Goal: Participate in discussion: Engage in conversation with other users on a specific topic

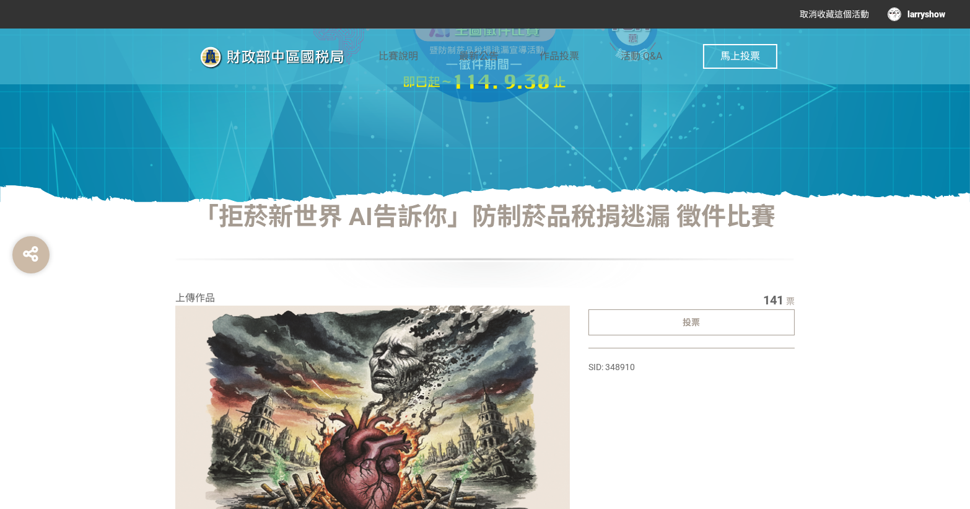
scroll to position [281, 0]
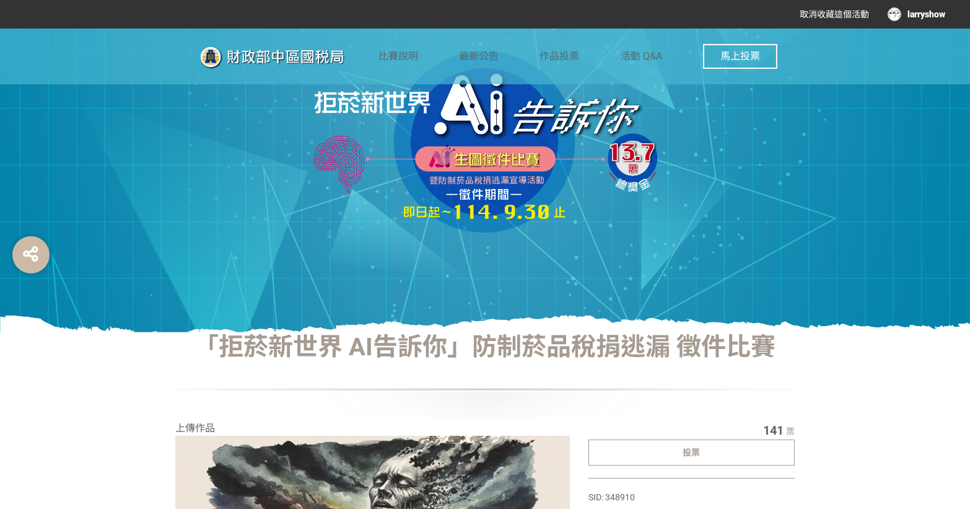
scroll to position [168, 0]
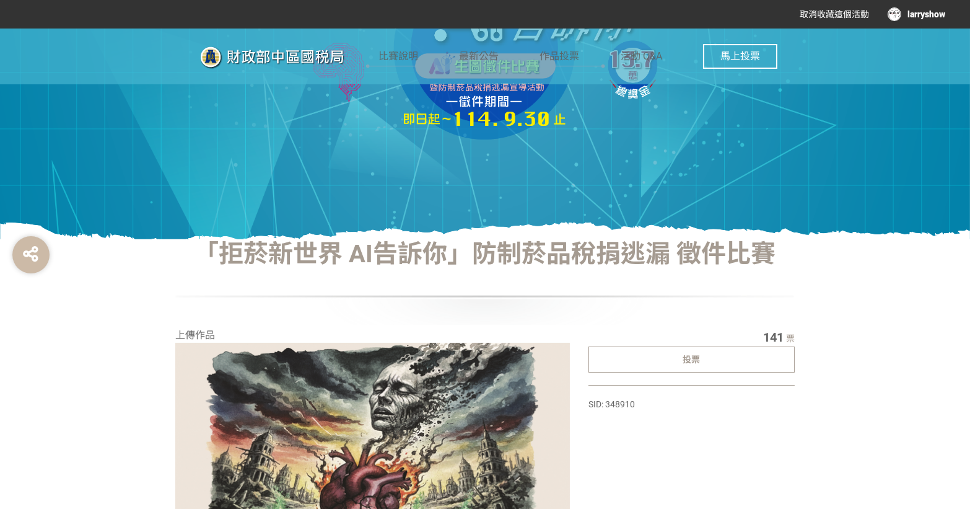
click at [608, 55] on div "比賽說明 最新公告 作品投票 活動 Q&A 馬上投票" at bounding box center [577, 56] width 399 height 56
click at [582, 55] on div "比賽說明 最新公告 作品投票 活動 Q&A 馬上投票" at bounding box center [577, 56] width 399 height 56
click at [574, 54] on span "作品投票" at bounding box center [560, 56] width 40 height 12
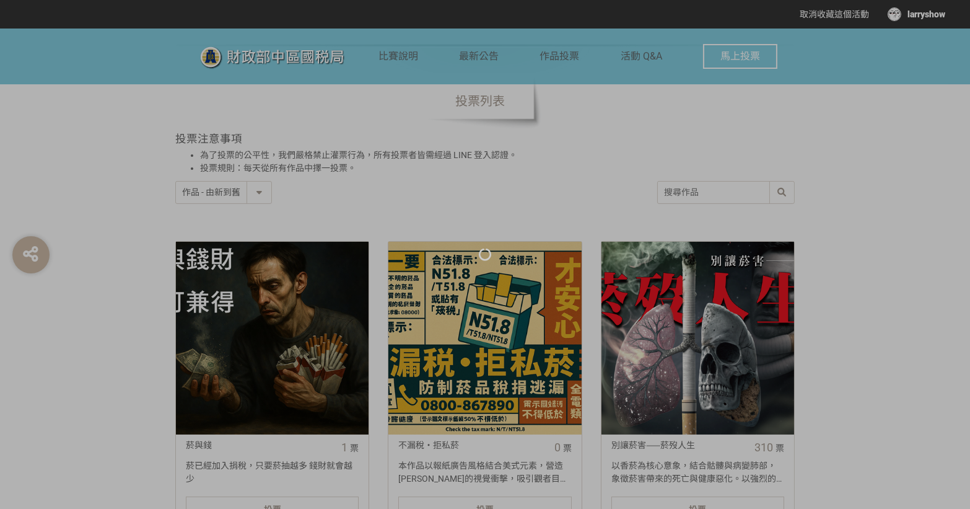
scroll to position [450, 0]
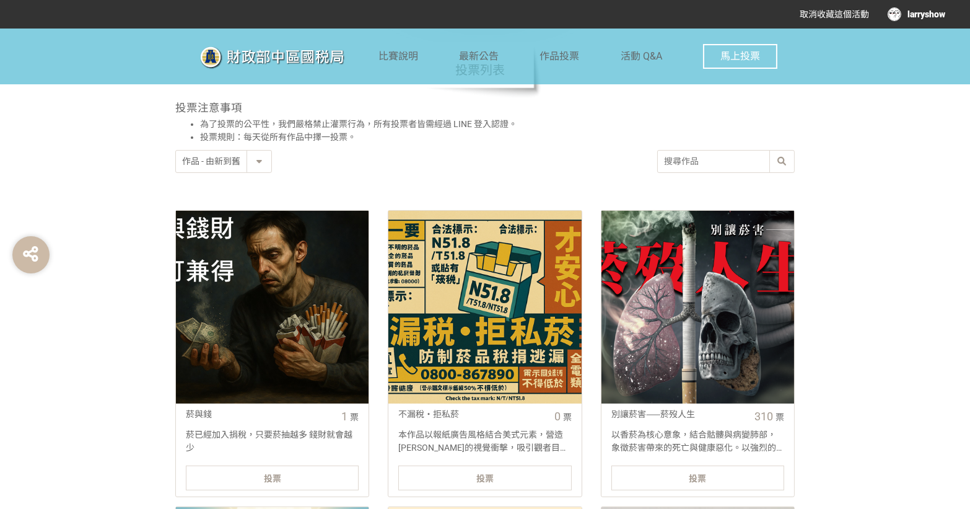
click at [255, 164] on select "作品 - 由新到舊 作品 - 由舊到新 票數 - 由多到少 票數 - 由少到多" at bounding box center [223, 162] width 95 height 22
click at [176, 151] on select "作品 - 由新到舊 作品 - 由舊到新 票數 - 由多到少 票數 - 由少到多" at bounding box center [223, 162] width 95 height 22
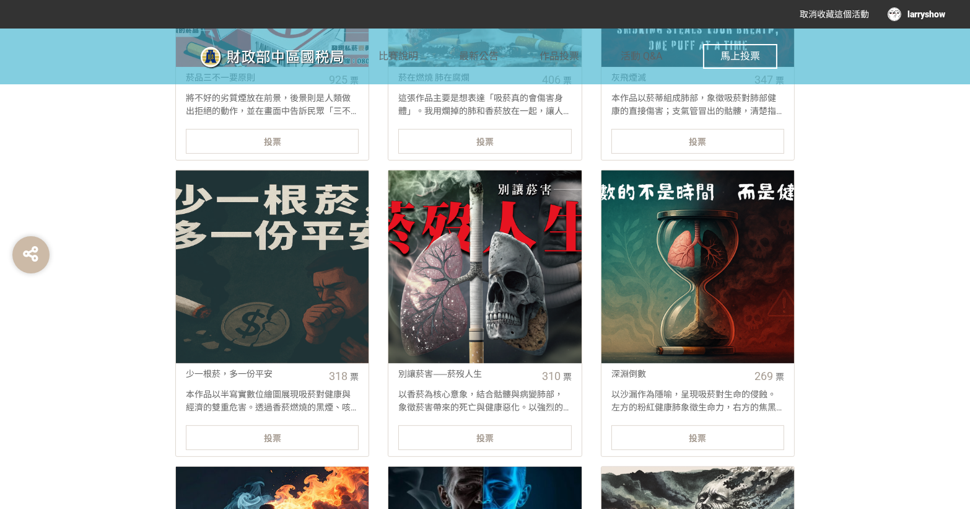
scroll to position [1013, 0]
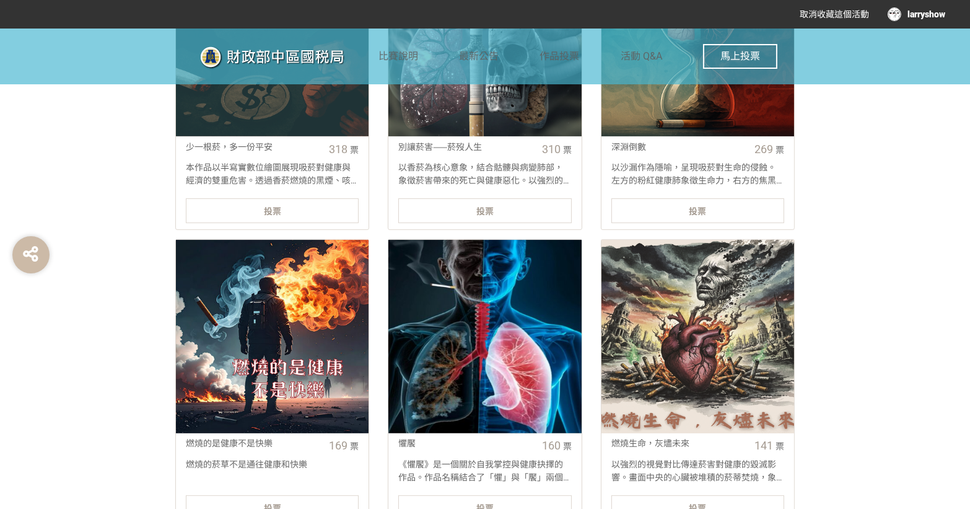
drag, startPoint x: 802, startPoint y: 260, endPoint x: 844, endPoint y: 333, distance: 84.1
click at [844, 333] on div "「拒菸新世界 AI告訴你」防制菸品稅捐逃漏 徵件比賽 投票列表 投票注意事項 為了投票的公平性，我們嚴格禁止灌票行為，所有投票者皆需經過 LINE 登入認證。…" at bounding box center [485, 153] width 970 height 1518
drag, startPoint x: 844, startPoint y: 333, endPoint x: 862, endPoint y: 364, distance: 36.1
click at [862, 364] on div "「拒菸新世界 AI告訴你」防制菸品稅捐逃漏 徵件比賽 投票列表 投票注意事項 為了投票的公平性，我們嚴格禁止灌票行為，所有投票者皆需經過 LINE 登入認證。…" at bounding box center [485, 153] width 970 height 1518
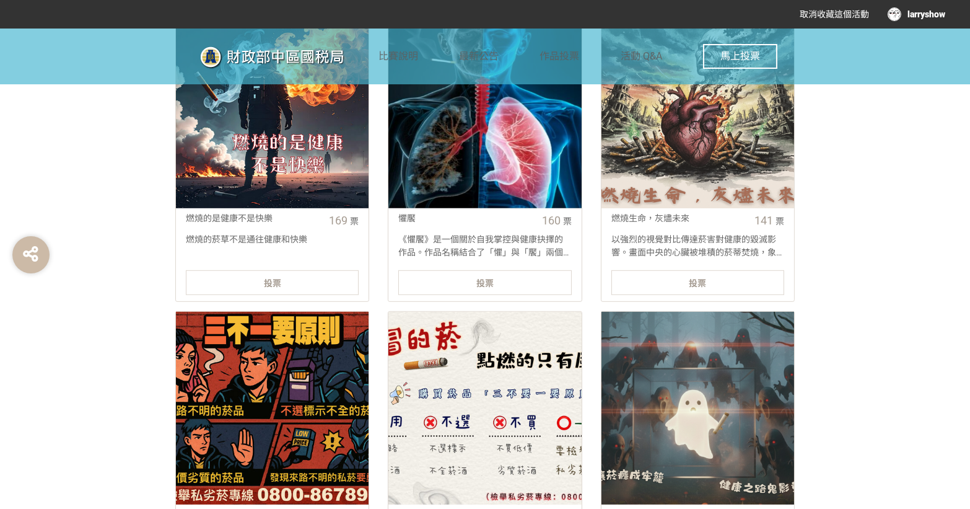
scroll to position [1295, 0]
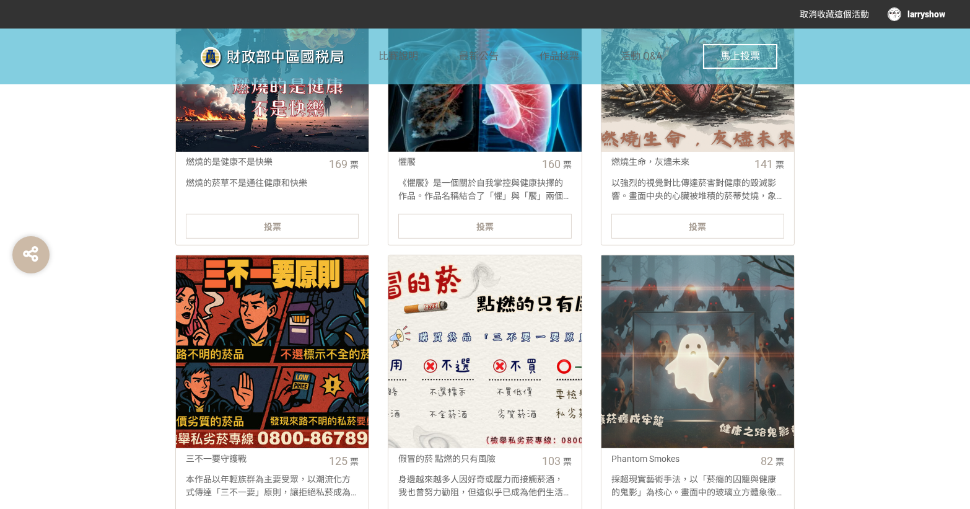
click at [898, 14] on div "larryshow" at bounding box center [917, 14] width 58 height 14
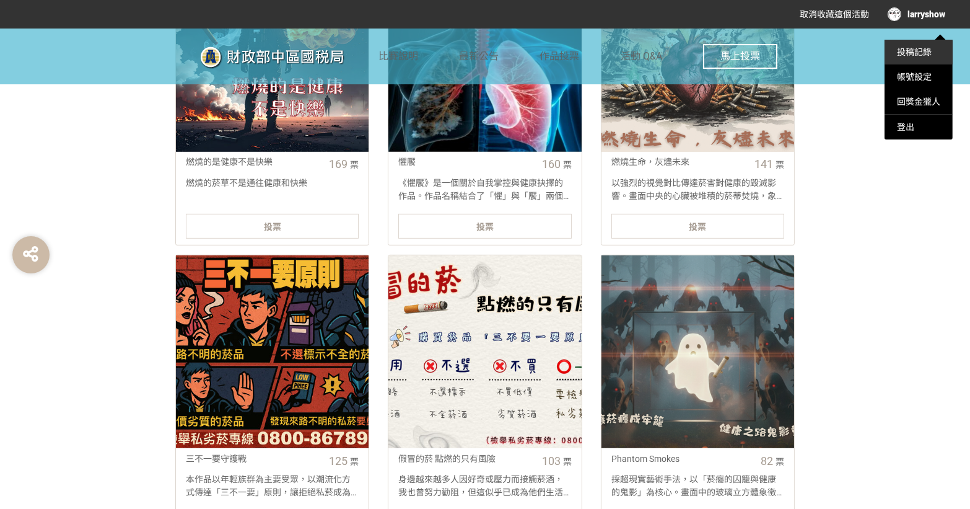
click at [923, 58] on li "投稿記錄" at bounding box center [919, 52] width 68 height 25
click at [904, 54] on link "投稿記錄" at bounding box center [914, 52] width 35 height 10
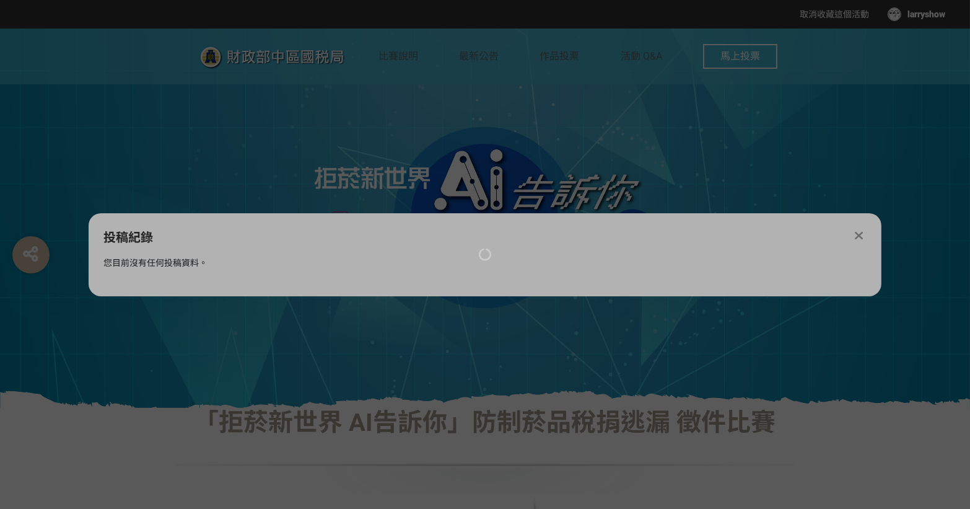
scroll to position [0, 0]
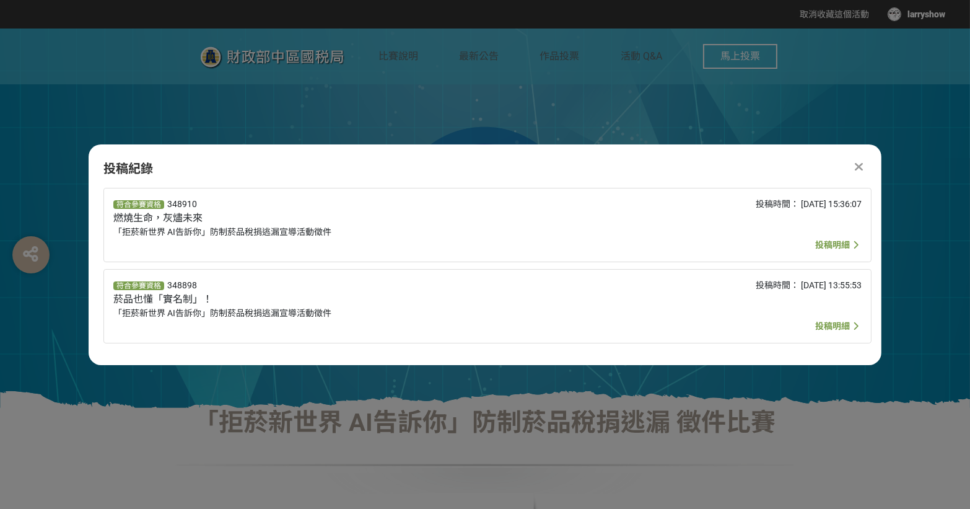
click at [828, 240] on span "投稿明細" at bounding box center [832, 245] width 35 height 10
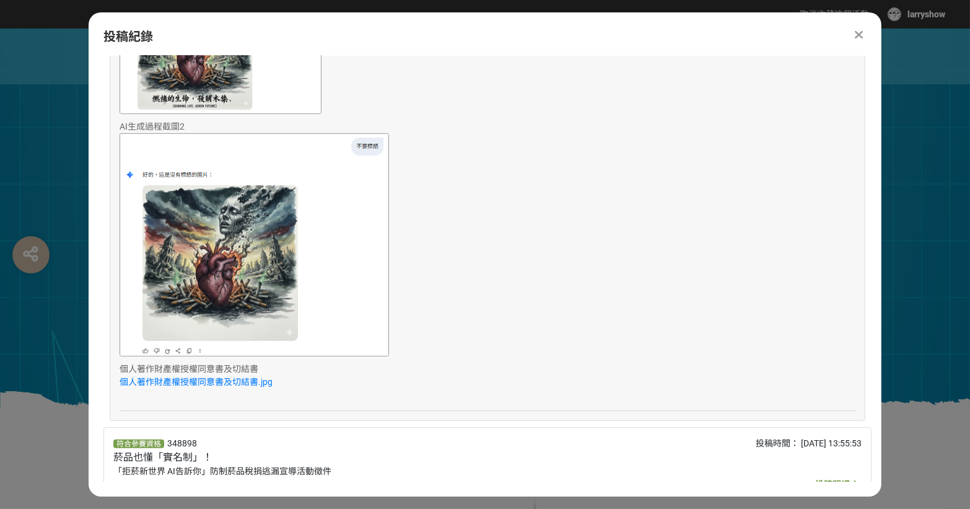
scroll to position [1179, 0]
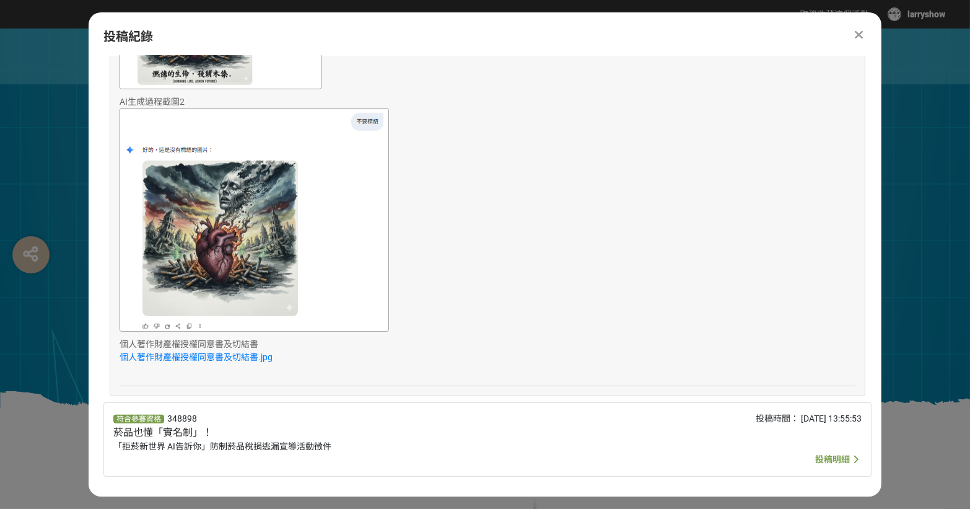
click at [815, 454] on span "投稿明細" at bounding box center [832, 459] width 35 height 10
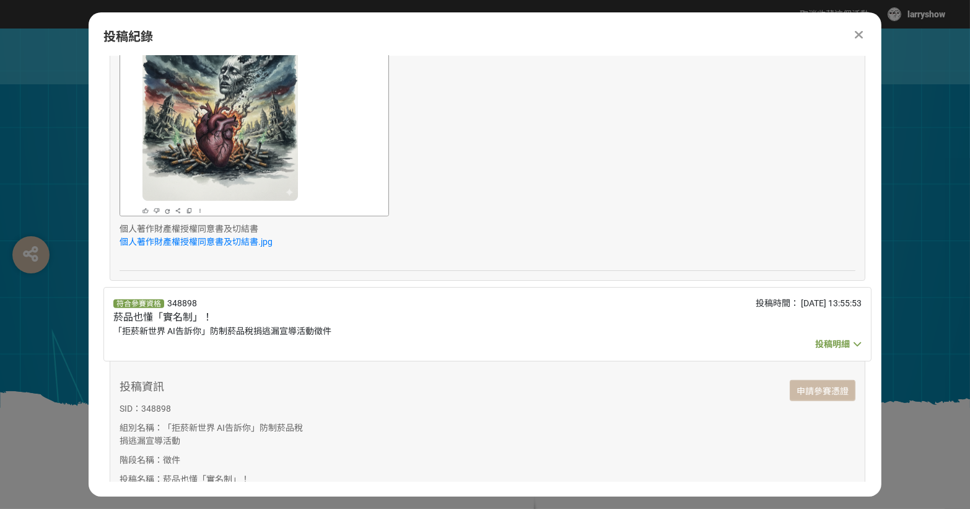
scroll to position [1460, 0]
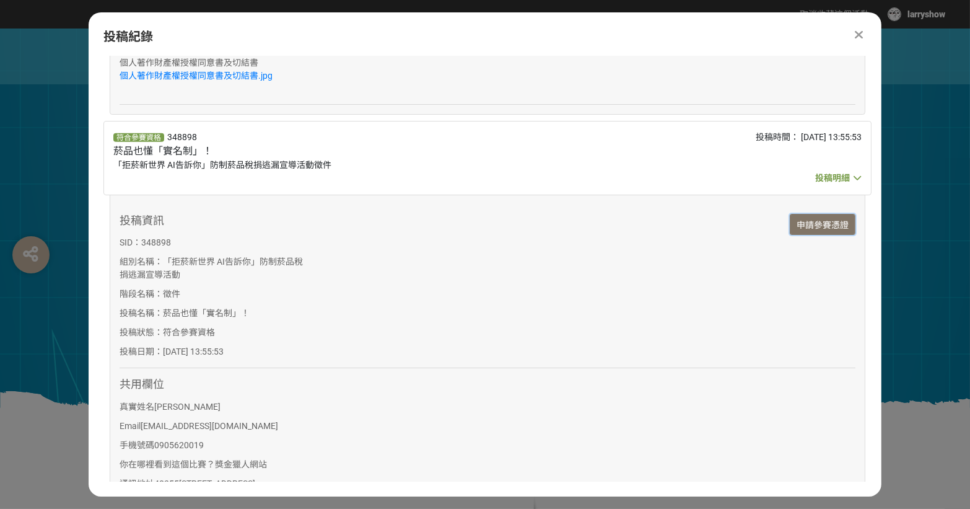
click at [833, 230] on link "申請參賽憑證" at bounding box center [823, 224] width 66 height 21
drag, startPoint x: 138, startPoint y: 239, endPoint x: 184, endPoint y: 241, distance: 45.9
click at [184, 241] on p "SID： 348898" at bounding box center [212, 242] width 184 height 13
copy span "348898"
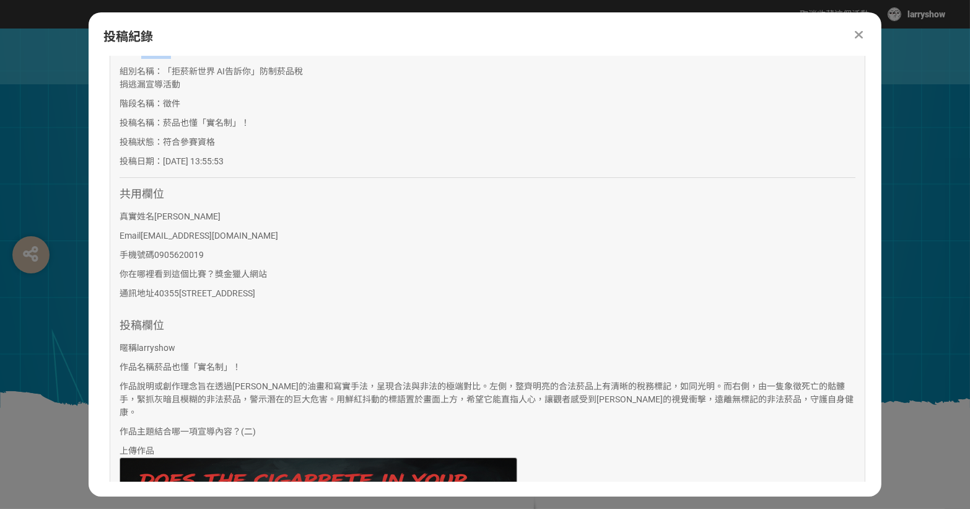
scroll to position [1911, 0]
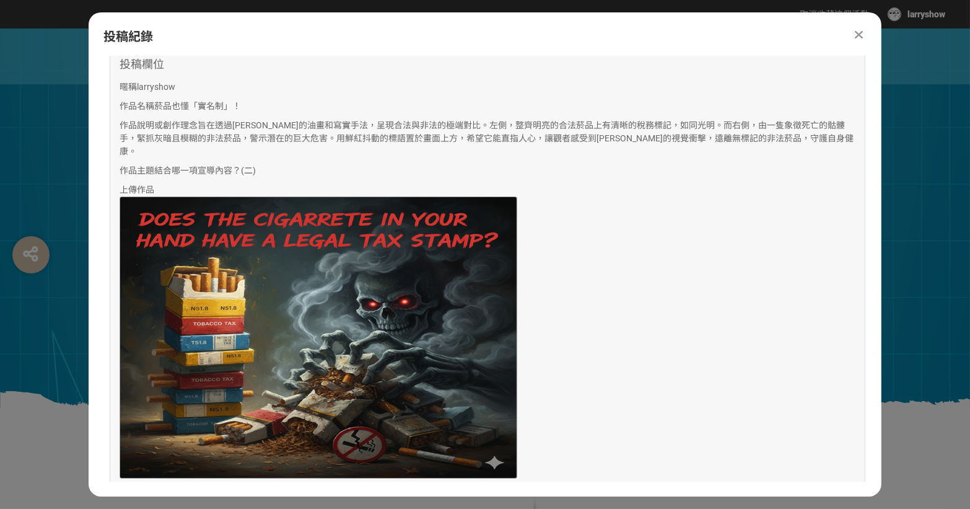
select select "newest"
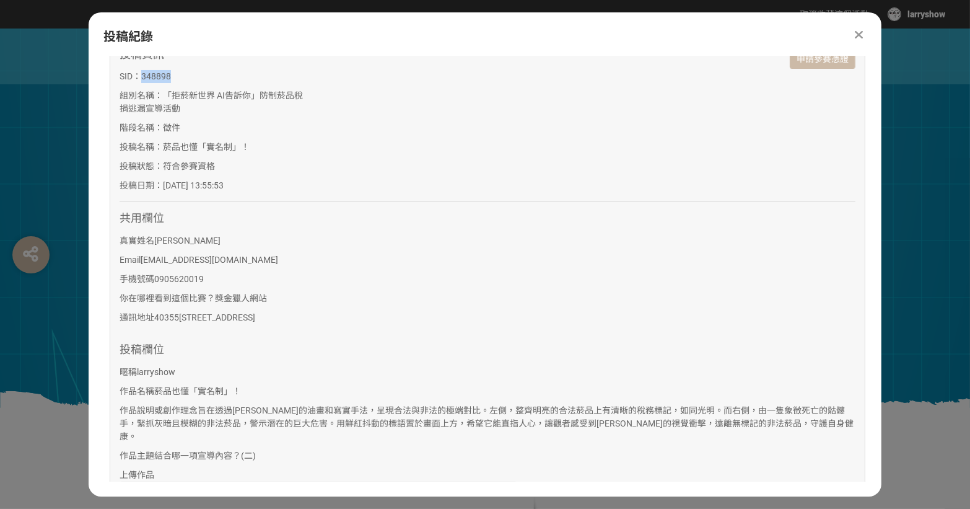
scroll to position [1516, 0]
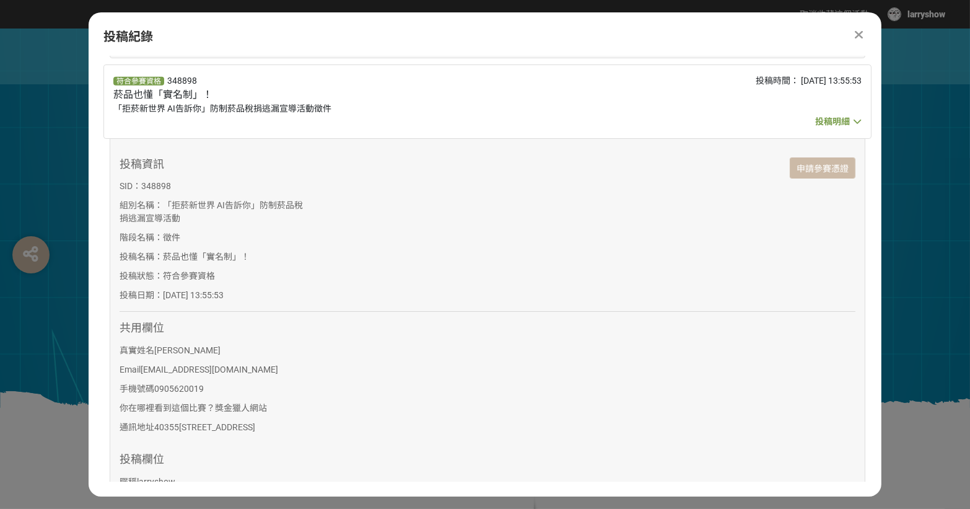
click at [855, 32] on icon at bounding box center [859, 34] width 8 height 12
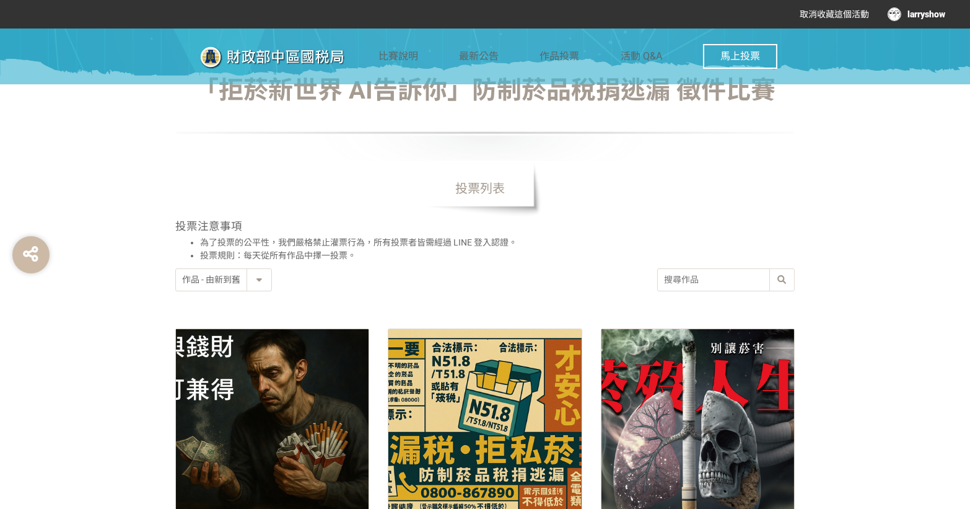
scroll to position [281, 0]
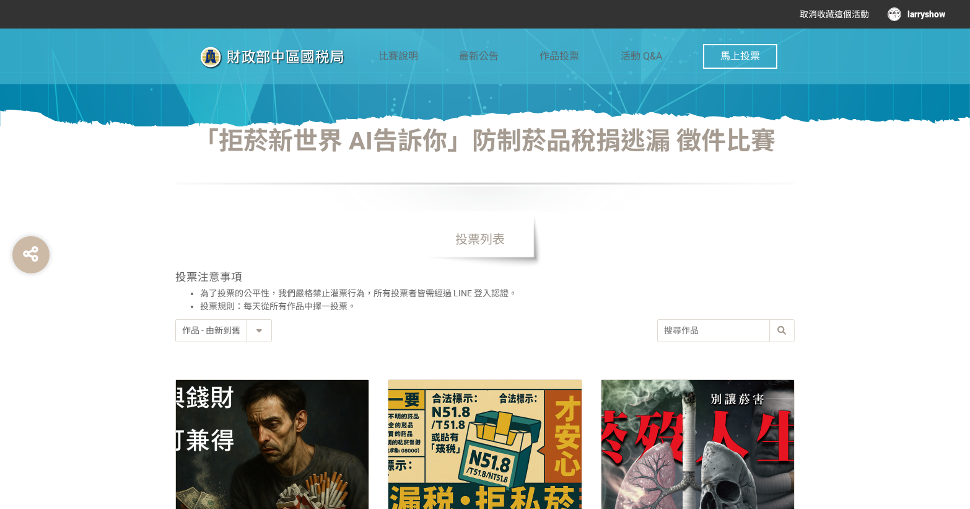
click at [691, 325] on input "search" at bounding box center [726, 331] width 136 height 22
paste input "348898"
type input "348898"
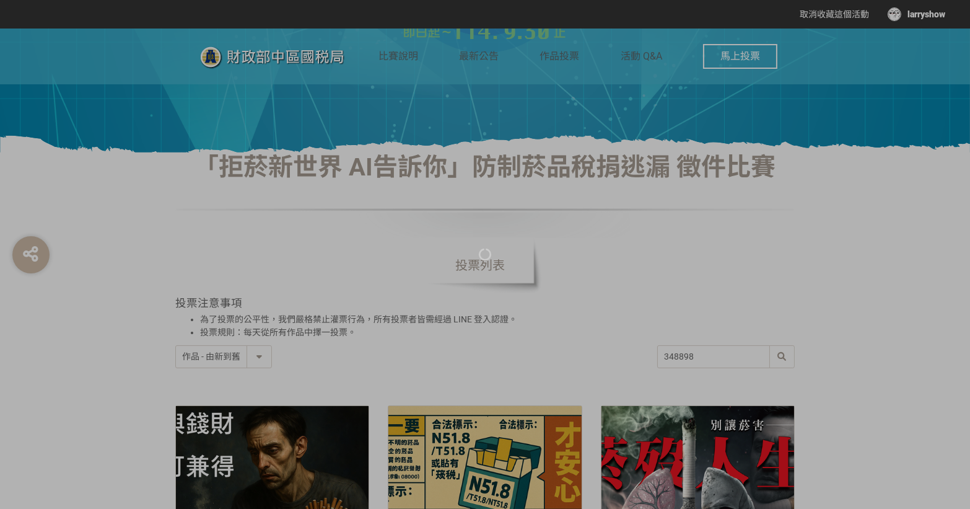
scroll to position [394, 0]
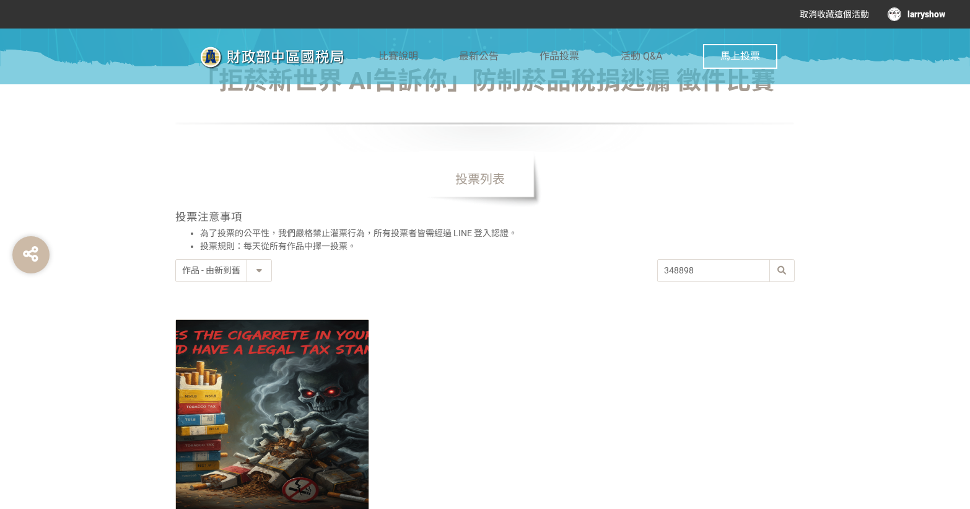
click at [252, 363] on div at bounding box center [272, 416] width 193 height 193
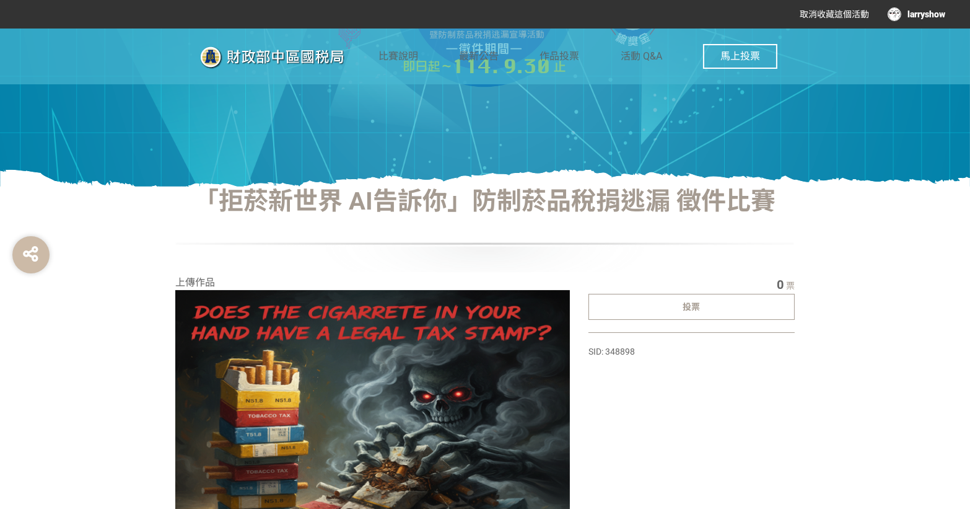
scroll to position [390, 0]
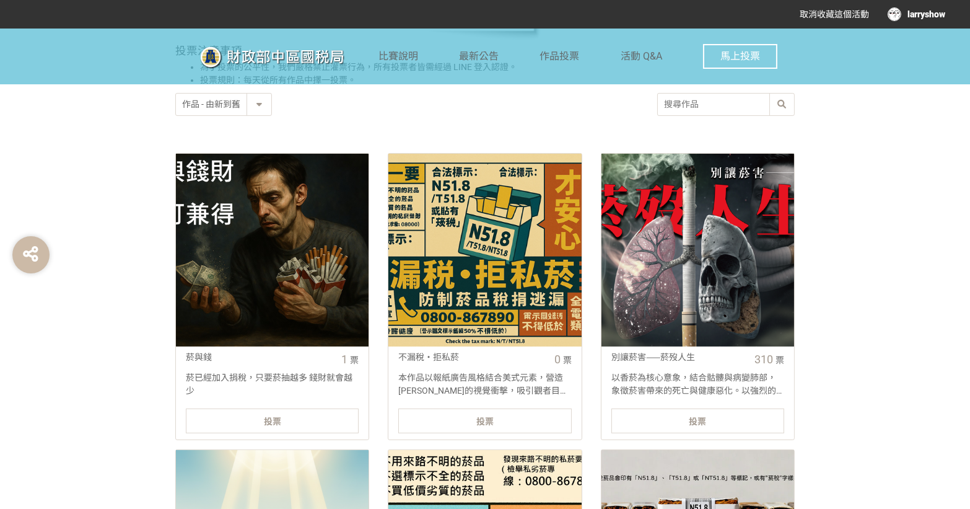
scroll to position [507, 0]
click at [232, 105] on select "作品 - 由新到舊 作品 - 由舊到新 票數 - 由多到少 票數 - 由少到多" at bounding box center [223, 105] width 95 height 22
click at [176, 94] on select "作品 - 由新到舊 作品 - 由舊到新 票數 - 由多到少 票數 - 由少到多" at bounding box center [223, 105] width 95 height 22
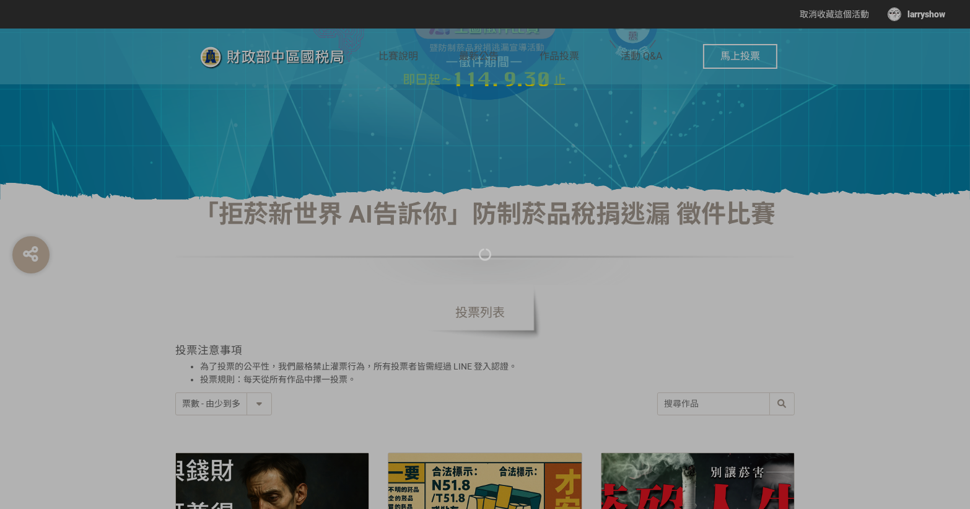
scroll to position [281, 0]
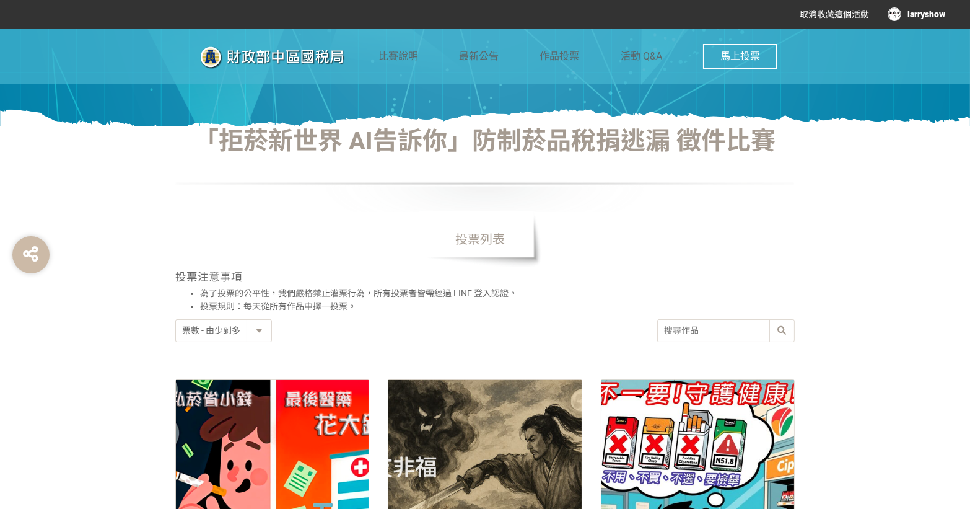
click at [231, 332] on select "作品 - 由新到舊 作品 - 由舊到新 票數 - 由多到少 票數 - 由少到多" at bounding box center [223, 331] width 95 height 22
select select "vote"
click at [176, 320] on select "作品 - 由新到舊 作品 - 由舊到新 票數 - 由多到少 票數 - 由少到多" at bounding box center [223, 331] width 95 height 22
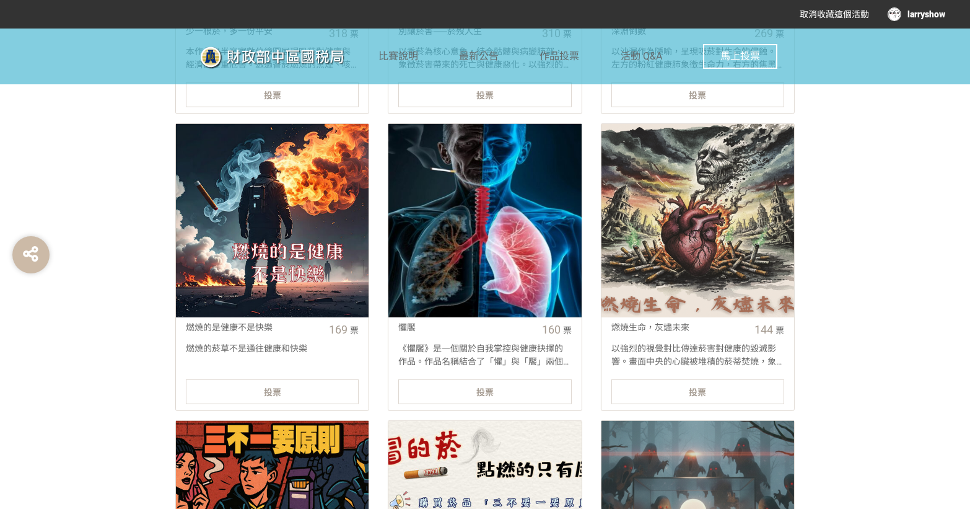
click at [731, 406] on link "燃燒生命，灰燼未來 144 票 以強烈的視覺對比傳達菸害對健康的毀滅影響。畫面中央的心臟被堆積的菸蒂焚燒，象徵吸菸對心血管的直接傷害；升騰而逝的人臉化作煙霧，…" at bounding box center [698, 266] width 194 height 287
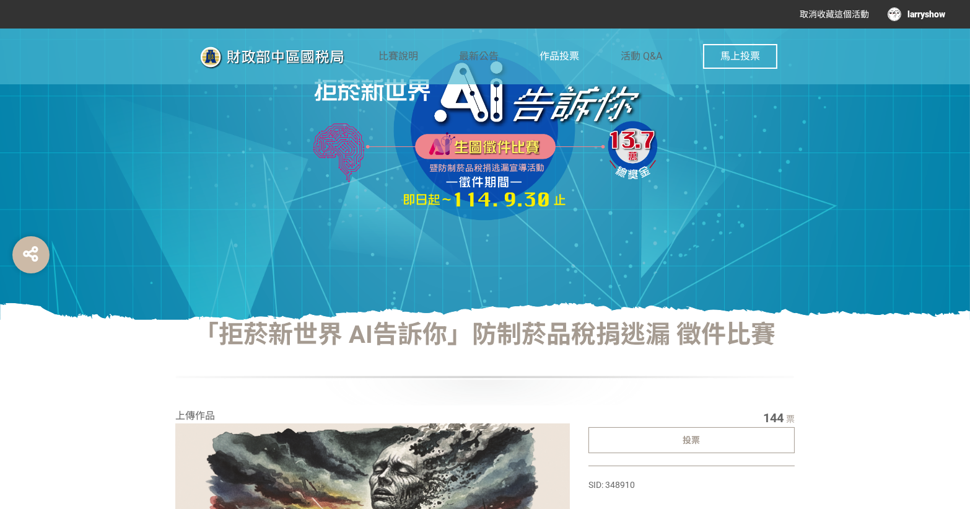
scroll to position [168, 0]
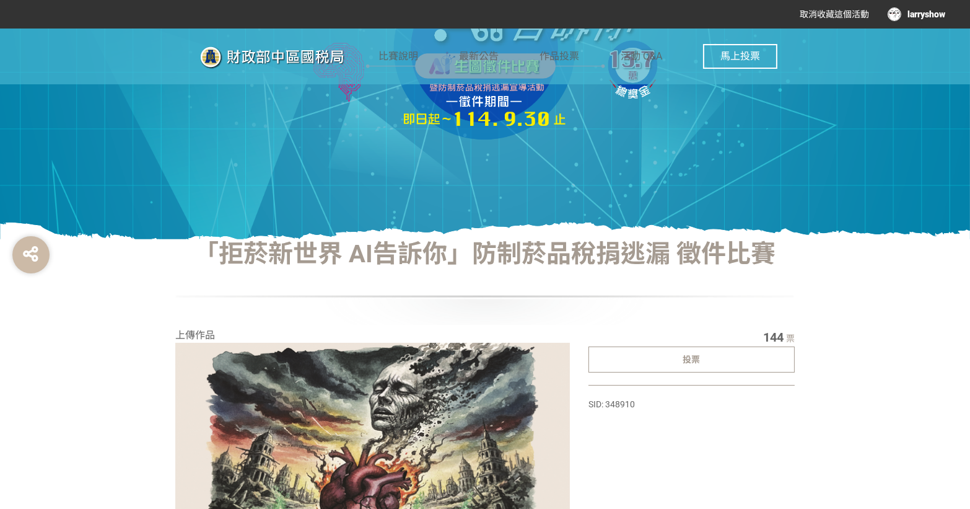
drag, startPoint x: 834, startPoint y: 122, endPoint x: 755, endPoint y: 113, distance: 79.8
click at [755, 113] on div at bounding box center [485, 49] width 970 height 379
drag, startPoint x: 792, startPoint y: 132, endPoint x: 735, endPoint y: 103, distance: 63.2
click at [735, 103] on div at bounding box center [485, 49] width 970 height 379
